Goal: Find specific page/section

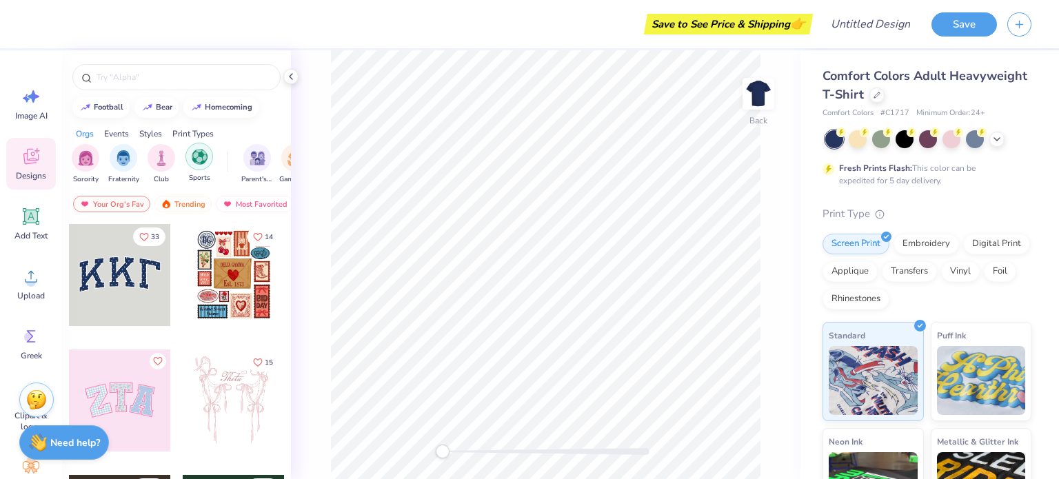
click at [195, 155] on img "filter for Sports" at bounding box center [200, 157] width 16 height 16
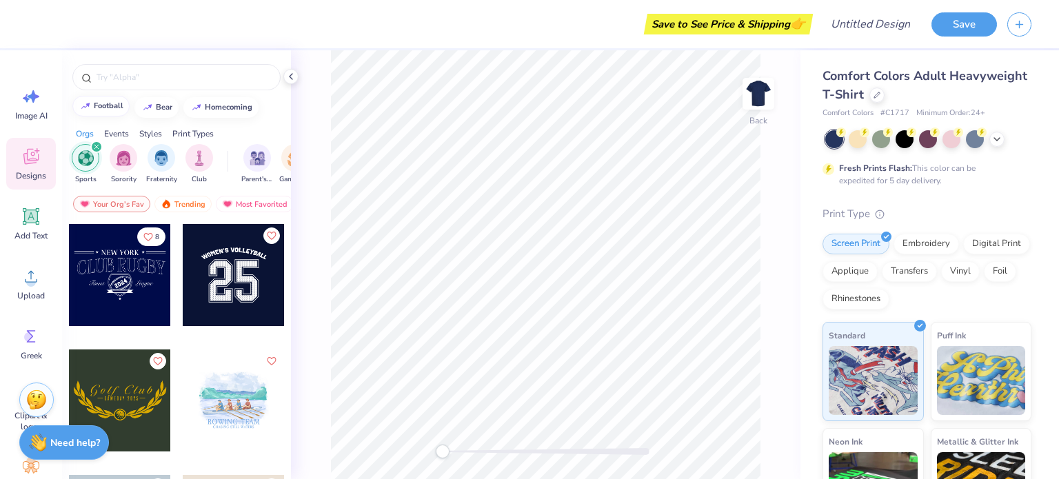
click at [101, 106] on div "football" at bounding box center [109, 106] width 30 height 8
type input "football"
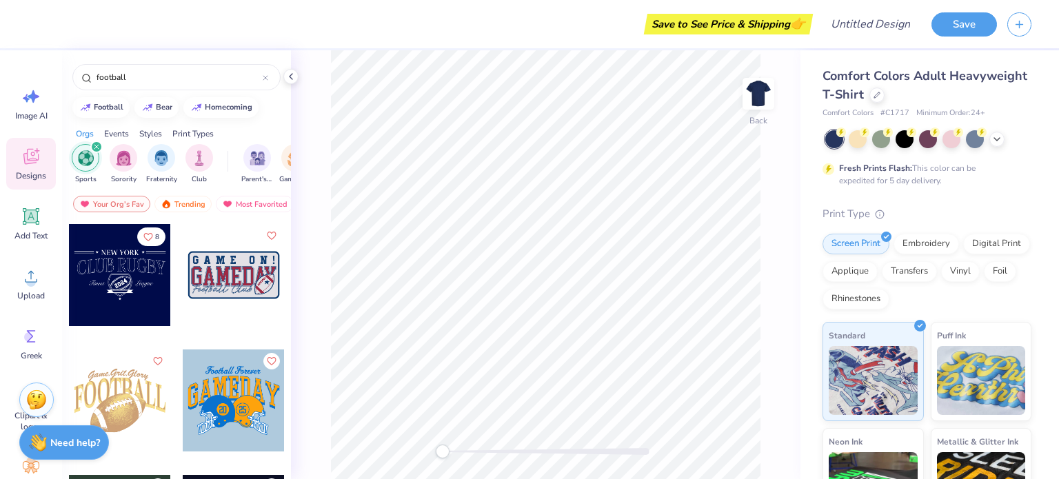
scroll to position [68, 0]
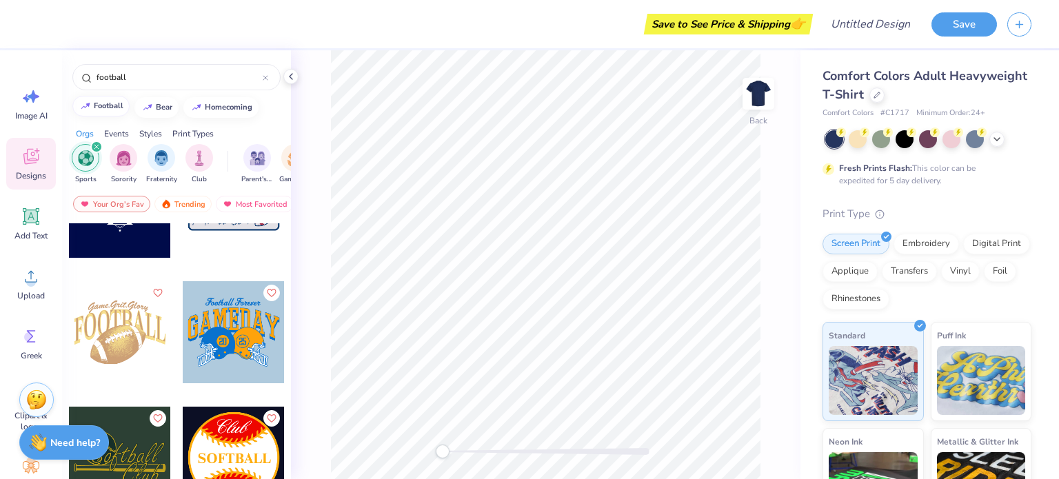
click at [95, 104] on div "football" at bounding box center [109, 106] width 30 height 8
click at [188, 207] on div "Trending" at bounding box center [182, 204] width 57 height 17
click at [254, 196] on div "Most Favorited" at bounding box center [255, 204] width 78 height 17
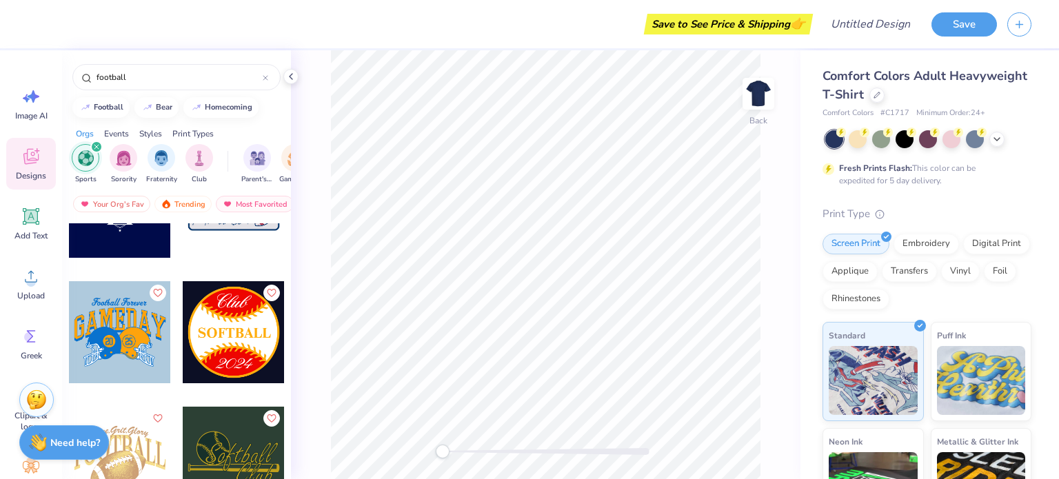
click at [30, 155] on icon at bounding box center [31, 156] width 21 height 21
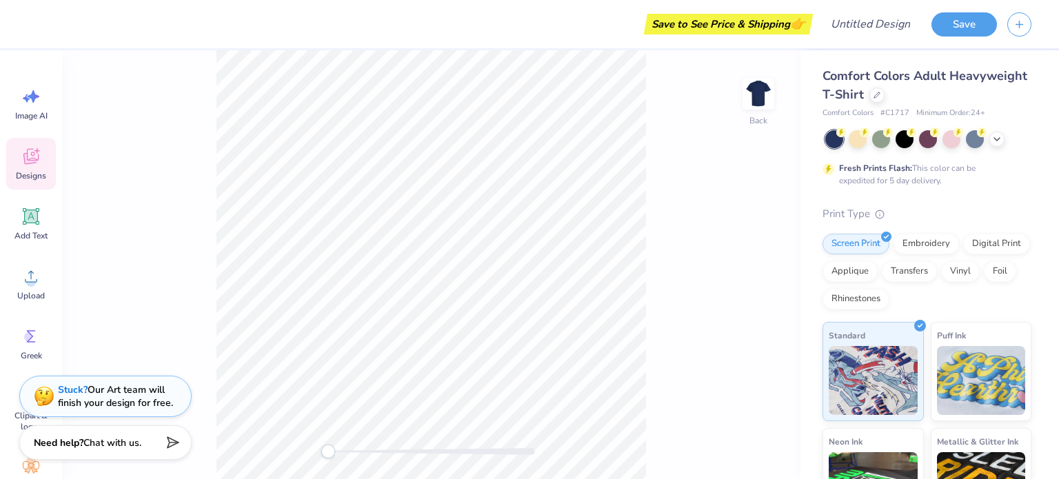
click at [35, 159] on icon at bounding box center [30, 157] width 15 height 16
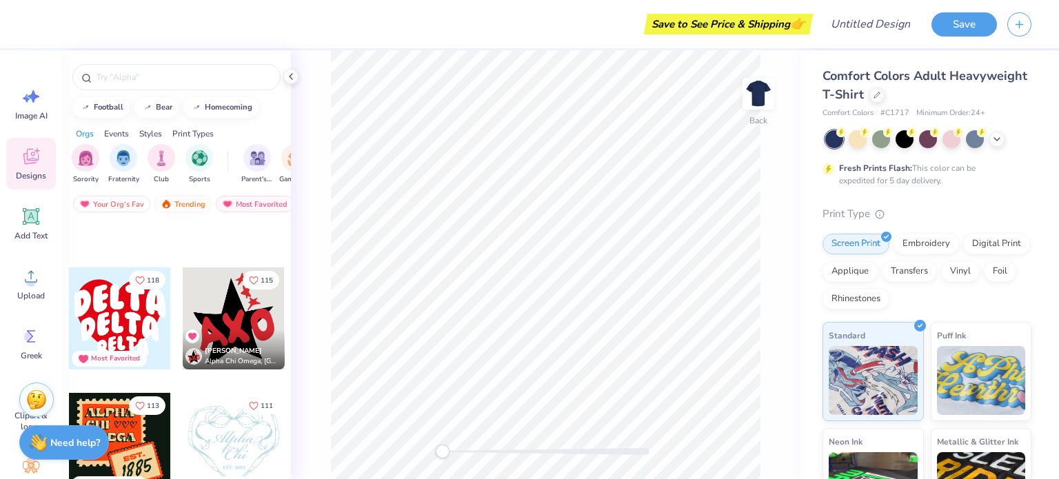
scroll to position [1322, 0]
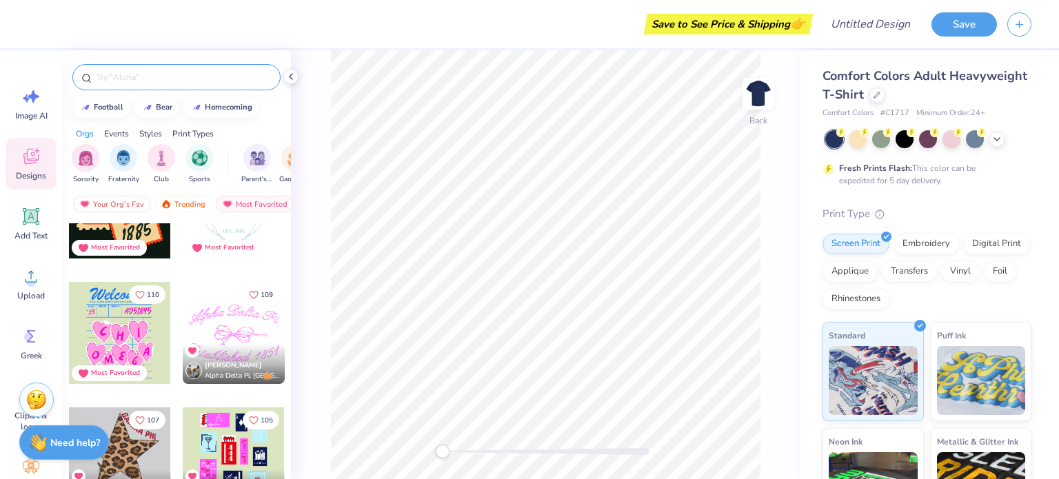
click at [158, 70] on input "text" at bounding box center [183, 77] width 176 height 14
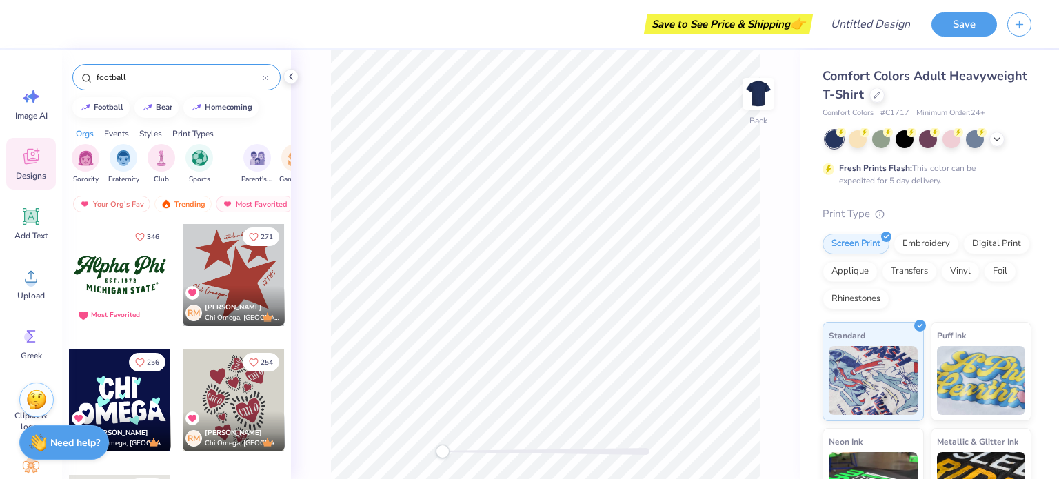
type input "football"
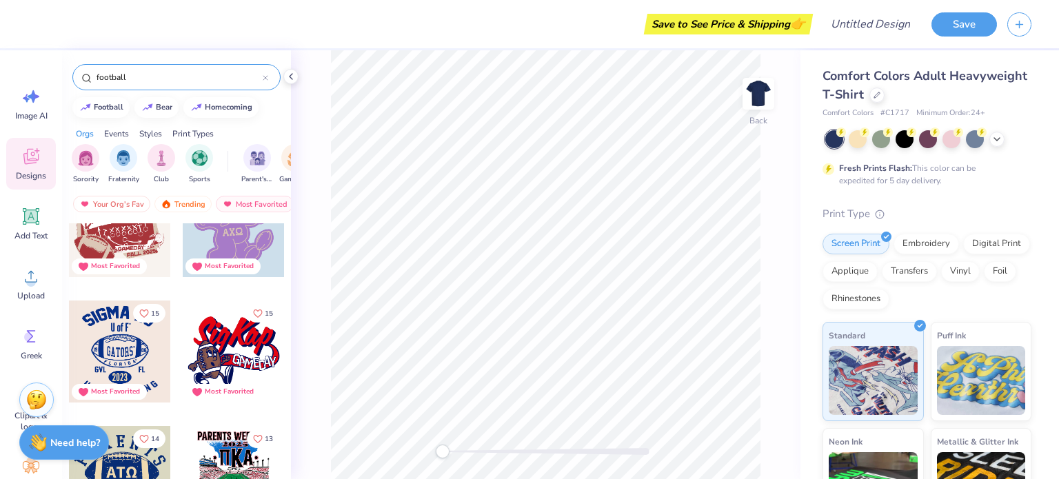
scroll to position [551, 0]
click at [132, 358] on div at bounding box center [120, 351] width 102 height 102
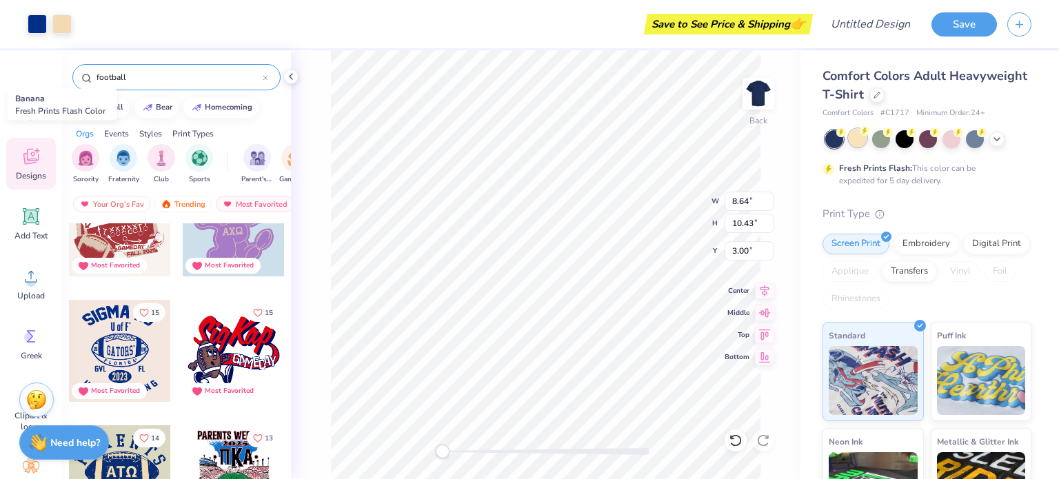
click at [862, 142] on div at bounding box center [858, 138] width 18 height 18
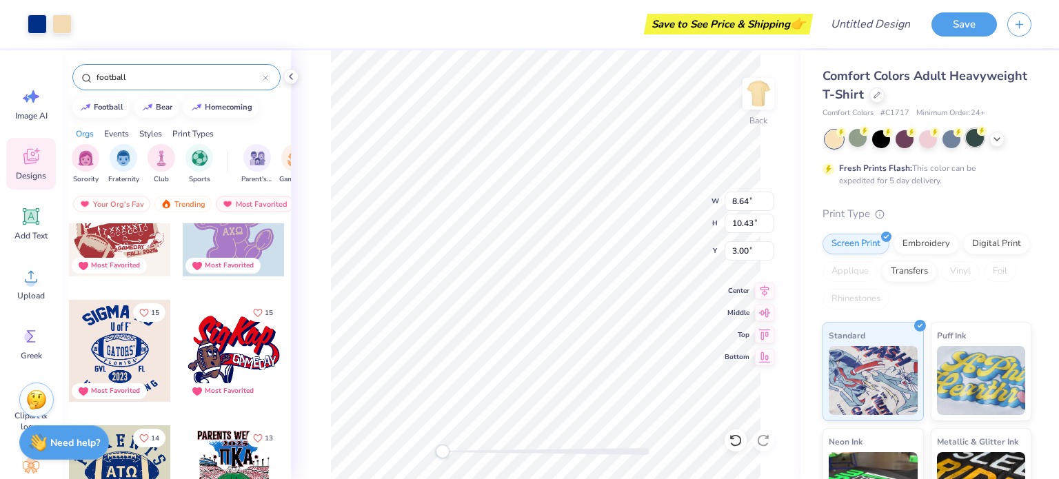
click at [973, 141] on div at bounding box center [975, 138] width 18 height 18
